Goal: Information Seeking & Learning: Find specific page/section

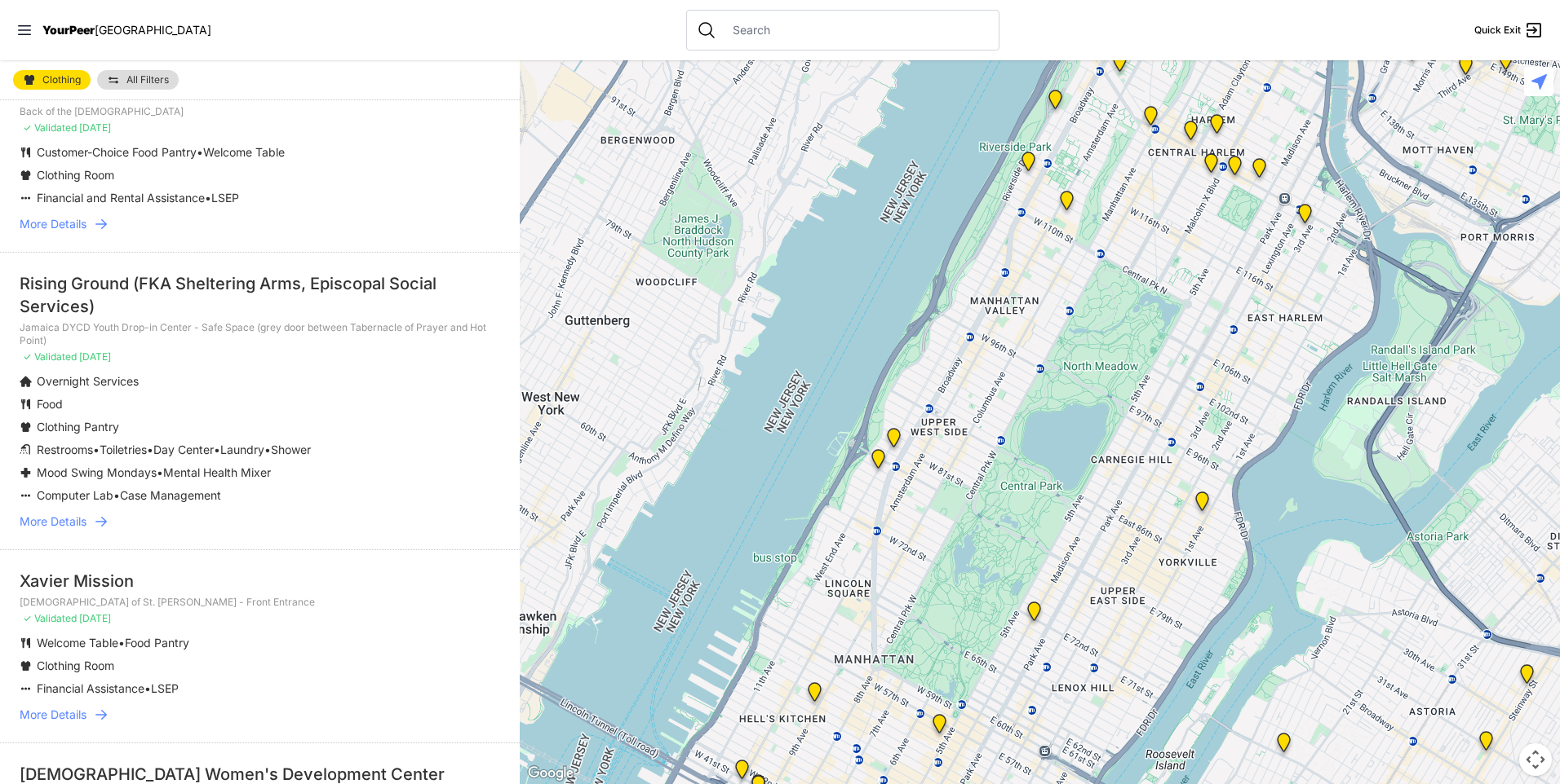
scroll to position [326, 0]
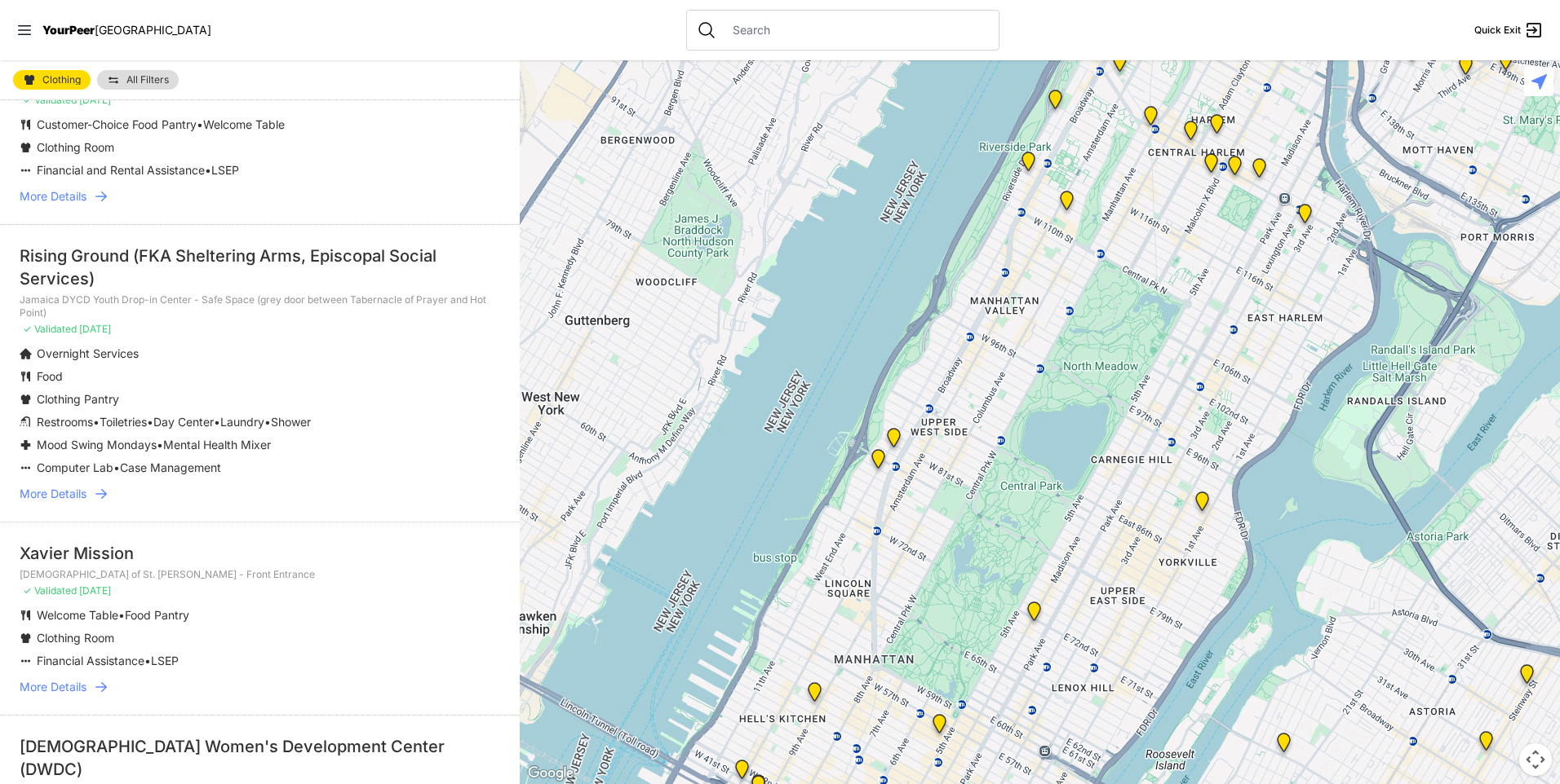
click at [42, 492] on span "More Details" at bounding box center [53, 494] width 67 height 16
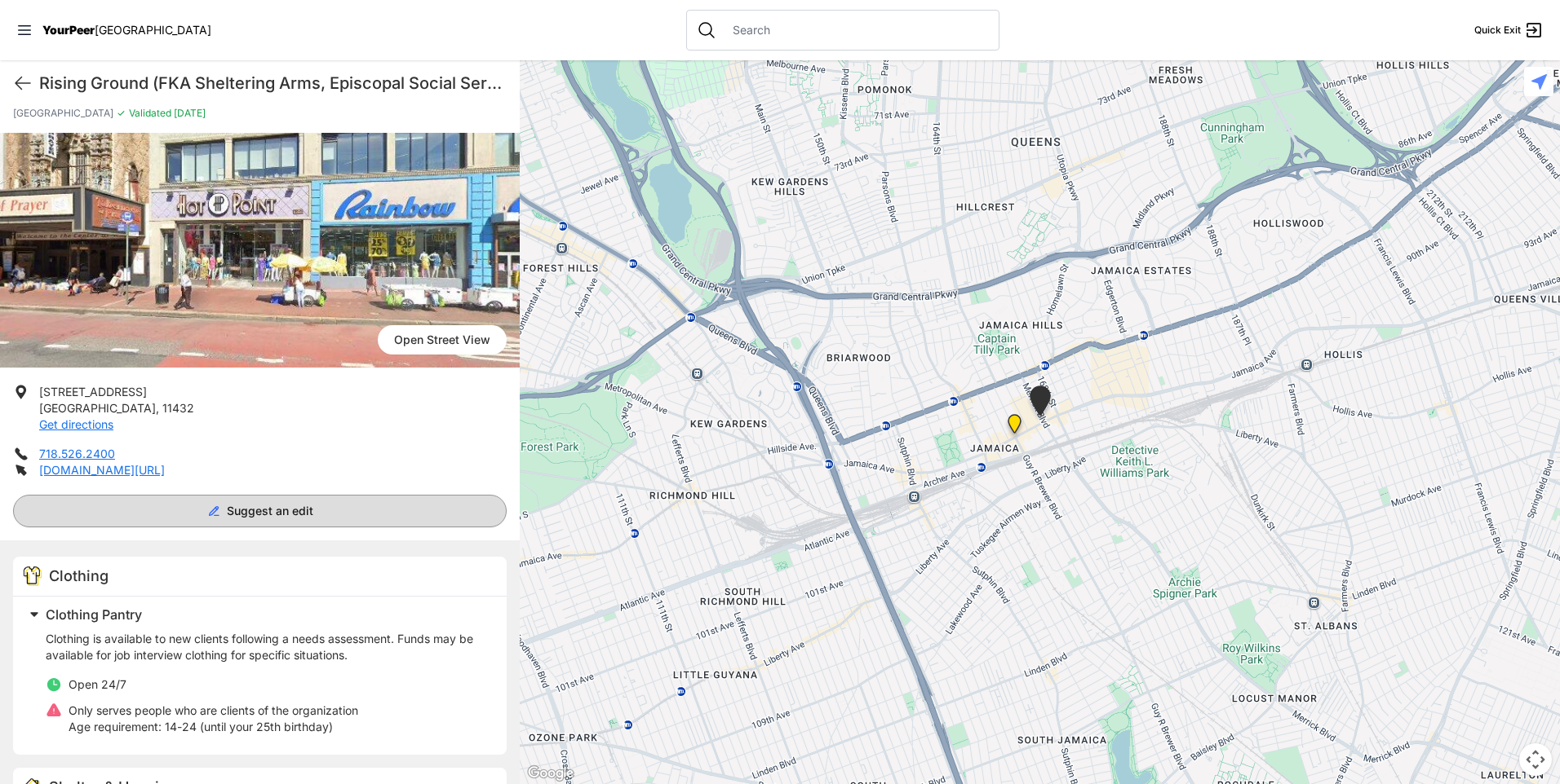
scroll to position [81, 0]
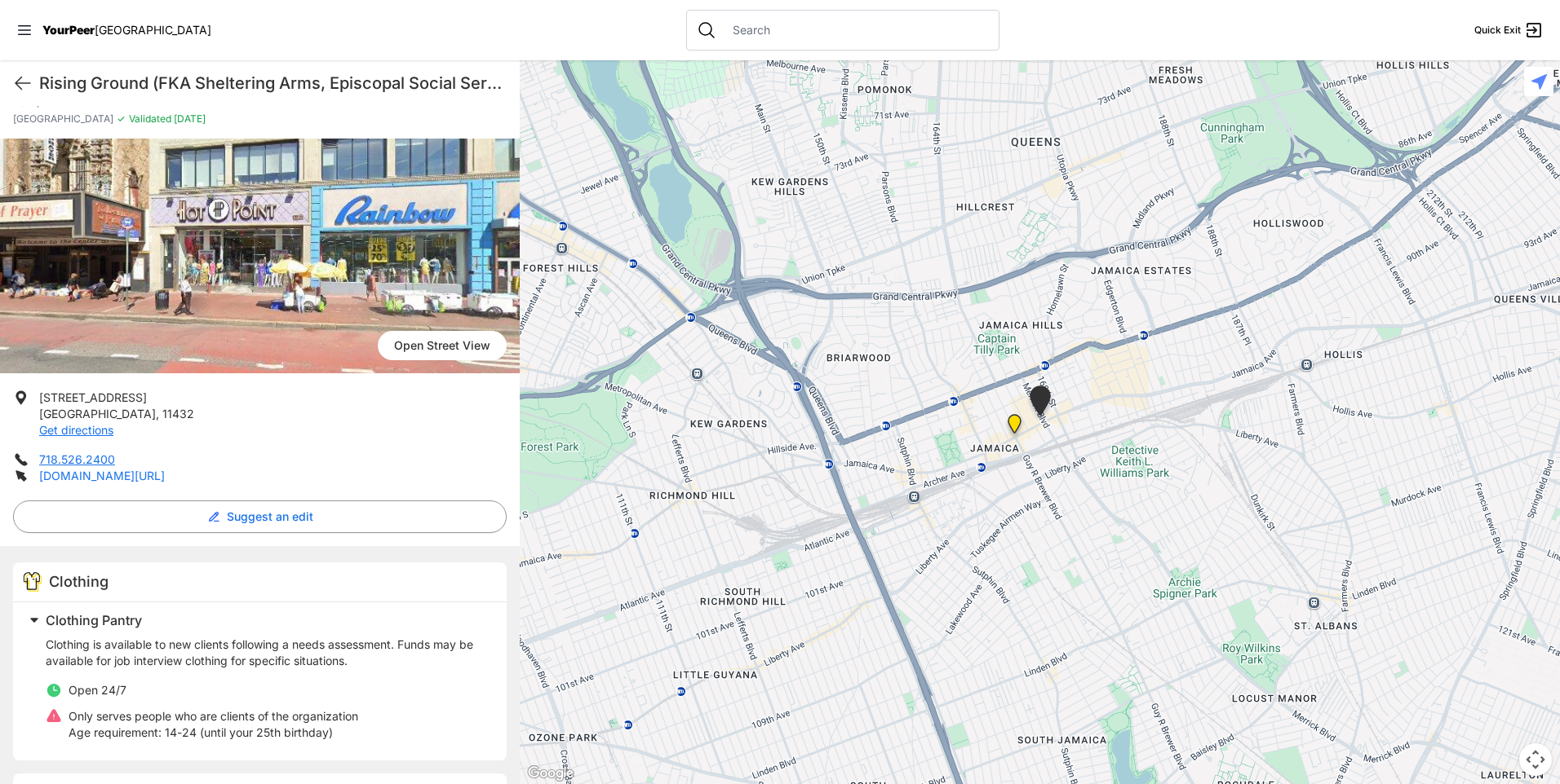
click at [119, 473] on link "[DOMAIN_NAME][URL]" at bounding box center [102, 476] width 126 height 14
select select "recentlyUpdated"
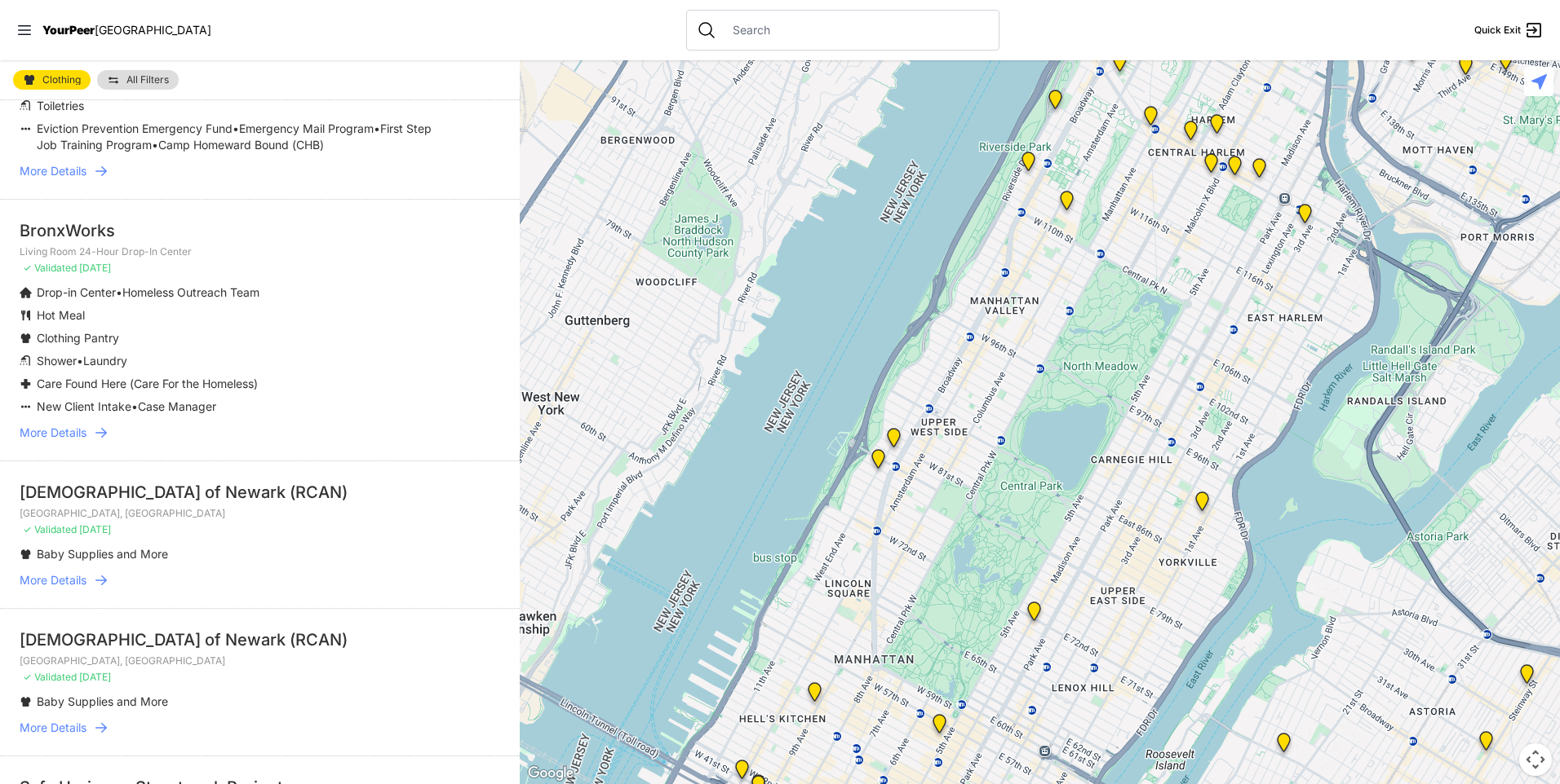
scroll to position [3343, 0]
